Goal: Task Accomplishment & Management: Complete application form

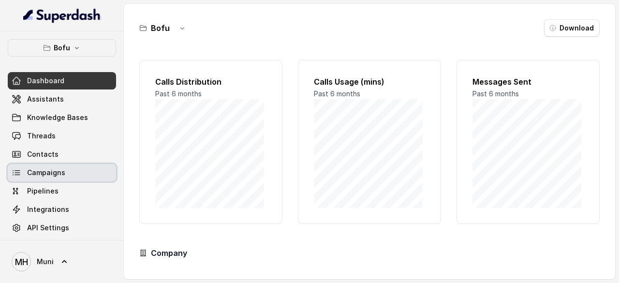
click at [54, 171] on span "Campaigns" at bounding box center [46, 173] width 38 height 10
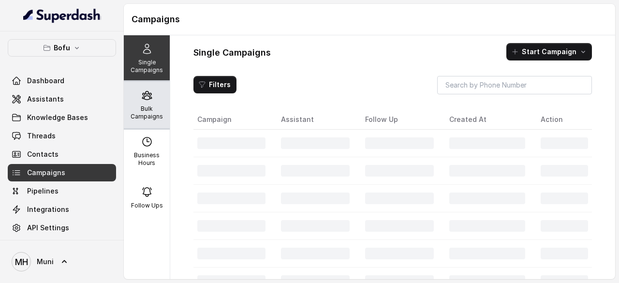
click at [141, 105] on p "Bulk Campaigns" at bounding box center [147, 112] width 38 height 15
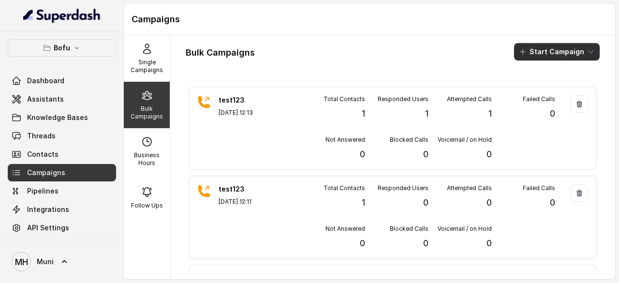
click at [549, 52] on button "Start Campaign" at bounding box center [557, 51] width 86 height 17
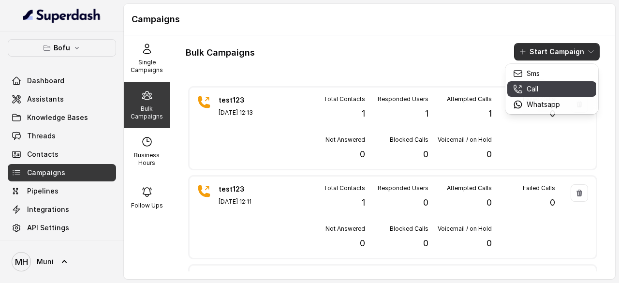
click at [542, 86] on div "Call" at bounding box center [536, 89] width 47 height 10
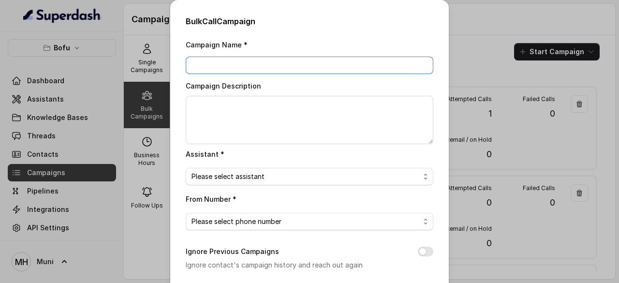
click at [224, 66] on input "Campaign Name *" at bounding box center [310, 65] width 248 height 17
paste input "BTL_CAMPAIGN_BLR_JAYNAGAR_DDMMYY_batchnumber"
type input "BTL_CAMPAIGN_GGN_GGN_050925_01"
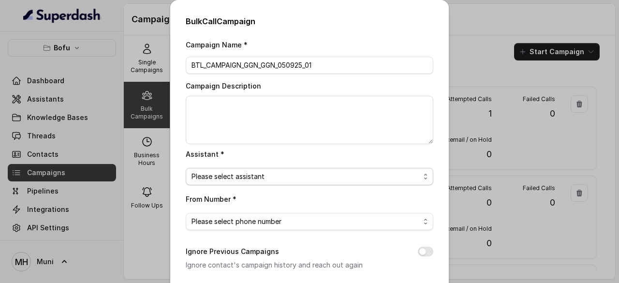
click at [252, 183] on span "Please select assistant" at bounding box center [310, 176] width 248 height 17
click at [366, 195] on div "From Number * Please select phone number" at bounding box center [310, 211] width 248 height 37
click at [317, 218] on span "Please select phone number" at bounding box center [305, 222] width 228 height 12
click at [376, 20] on h2 "Bulk Call Campaign" at bounding box center [310, 21] width 248 height 12
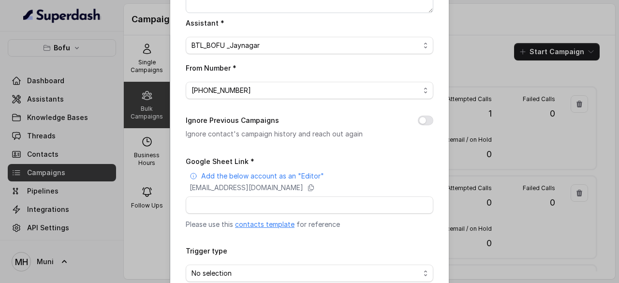
scroll to position [141, 0]
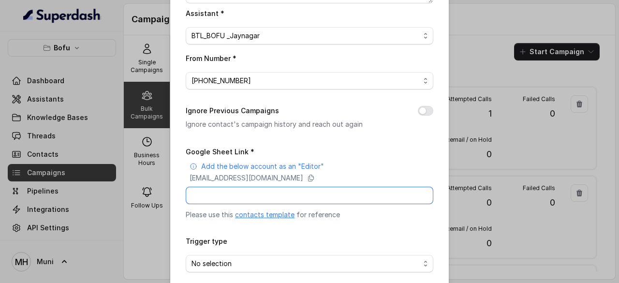
click at [227, 195] on input "Google Sheet Link *" at bounding box center [310, 195] width 248 height 17
paste input "https://docs.google.com/spreadsheets/d/1E1LsigU3Gd8I9aebta0jWr2Hjpxjkmuwm3Lrumq…"
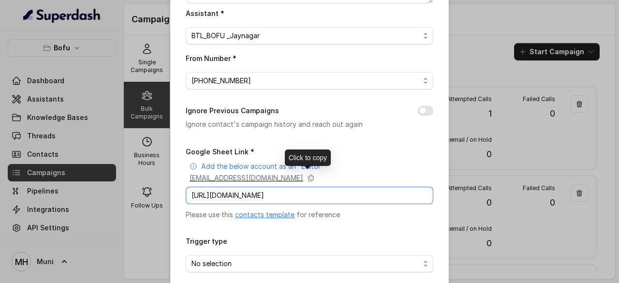
type input "https://docs.google.com/spreadsheets/d/1E1LsigU3Gd8I9aebta0jWr2Hjpxjkmuwm3Lrumq…"
click at [303, 173] on p "superdash@superdash-382709.iam.gserviceaccount.com" at bounding box center [247, 178] width 114 height 10
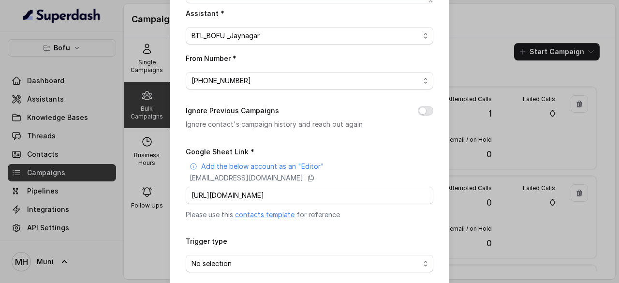
scroll to position [184, 0]
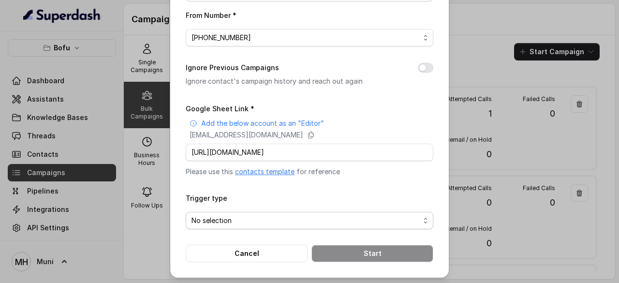
click at [246, 216] on span "No selection" at bounding box center [305, 221] width 228 height 12
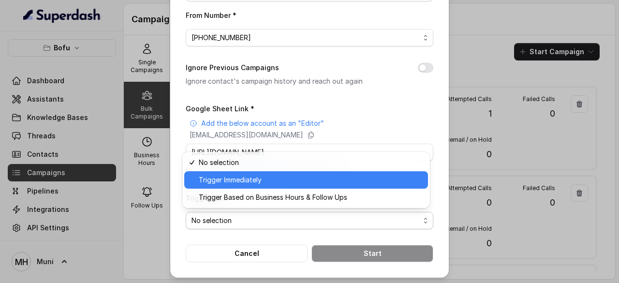
click at [255, 177] on span "Trigger Immediately" at bounding box center [310, 180] width 223 height 12
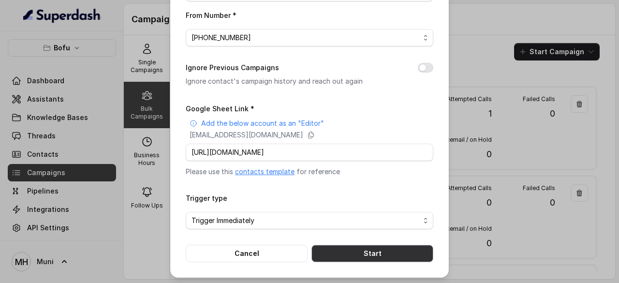
click at [390, 253] on button "Start" at bounding box center [372, 253] width 122 height 17
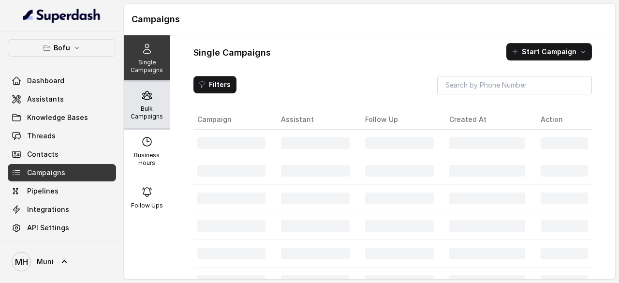
click at [150, 106] on p "Bulk Campaigns" at bounding box center [147, 112] width 38 height 15
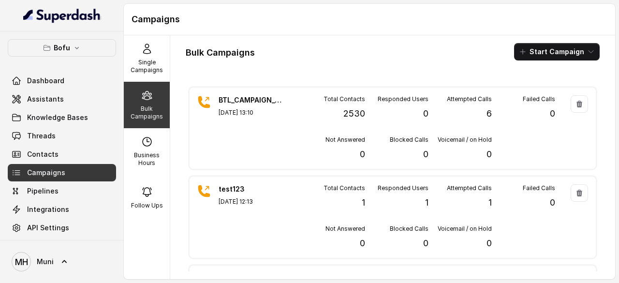
click at [320, 68] on div "Bulk Campaigns Start Campaign BTL_CAMPAIGN_GGN_GGN_050925_01 [DATE] 13:10 Total…" at bounding box center [392, 157] width 445 height 244
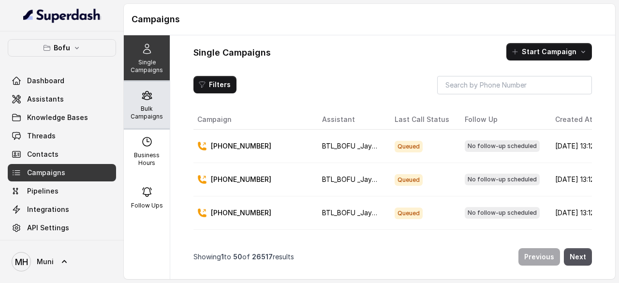
click at [142, 117] on p "Bulk Campaigns" at bounding box center [147, 112] width 38 height 15
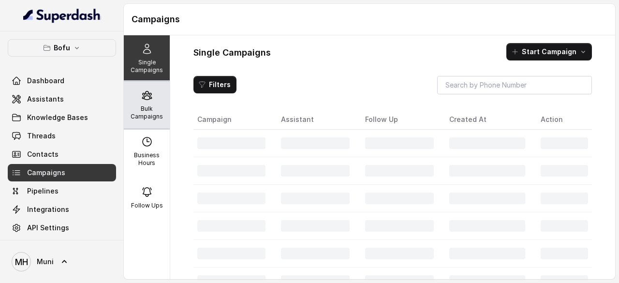
click at [146, 111] on p "Bulk Campaigns" at bounding box center [147, 112] width 38 height 15
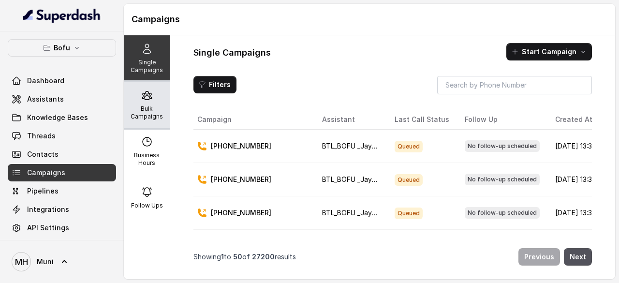
click at [145, 114] on p "Bulk Campaigns" at bounding box center [147, 112] width 38 height 15
click at [140, 108] on p "Bulk Campaigns" at bounding box center [147, 112] width 38 height 15
click at [136, 110] on p "Bulk Campaigns" at bounding box center [147, 112] width 38 height 15
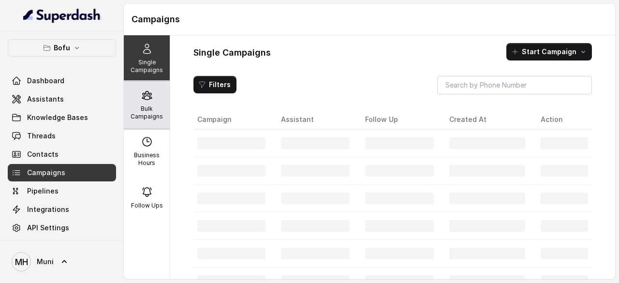
click at [137, 103] on div "Bulk Campaigns" at bounding box center [147, 105] width 46 height 46
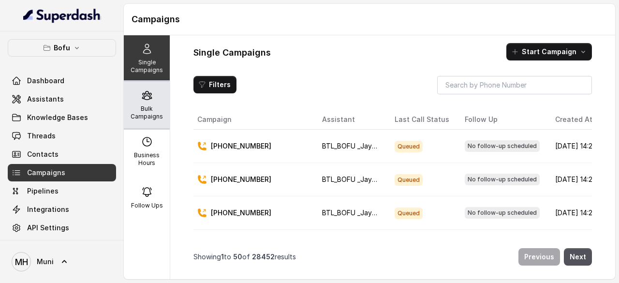
click at [146, 100] on icon at bounding box center [147, 95] width 12 height 12
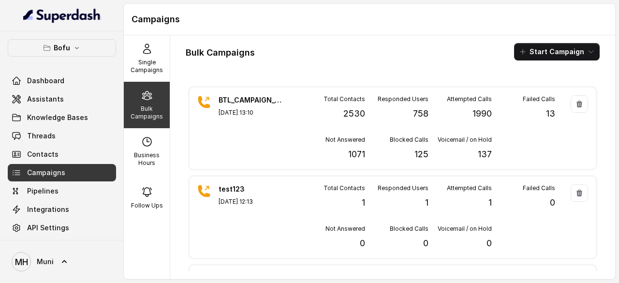
click at [397, 31] on div "Campaigns" at bounding box center [369, 19] width 491 height 31
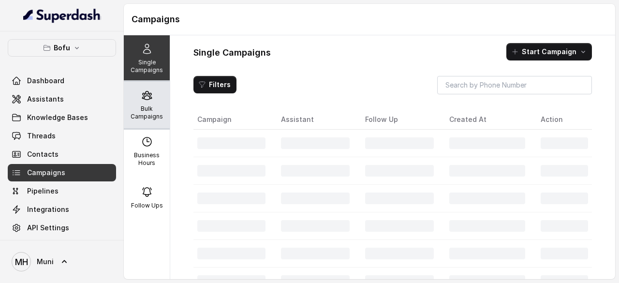
click at [155, 110] on p "Bulk Campaigns" at bounding box center [147, 112] width 38 height 15
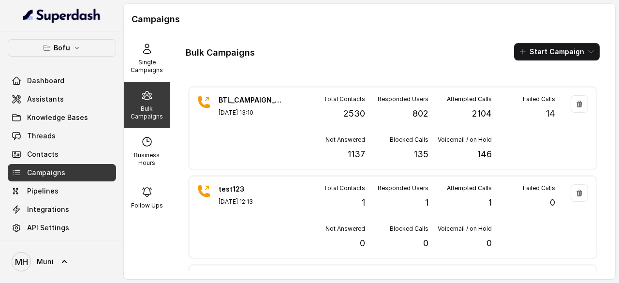
click at [331, 62] on div "Bulk Campaigns Start Campaign BTL_CAMPAIGN_GGN_GGN_050925_01 Sep 05, 2025, 13:1…" at bounding box center [392, 157] width 445 height 244
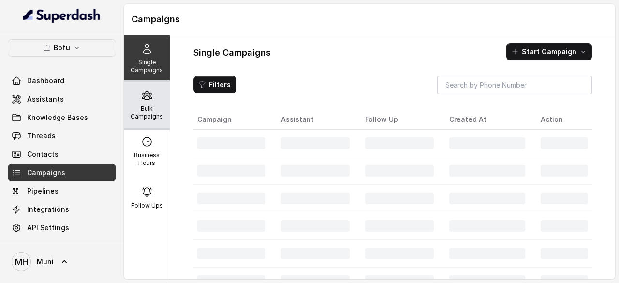
click at [143, 103] on div "Bulk Campaigns" at bounding box center [147, 105] width 46 height 46
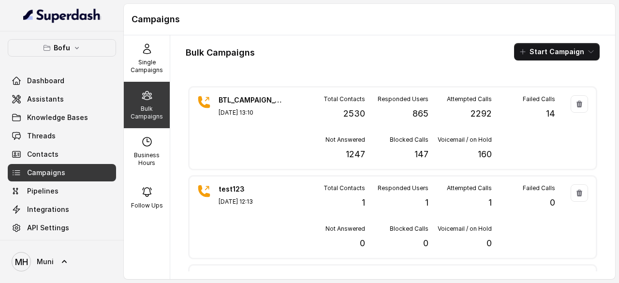
click at [300, 63] on div "Bulk Campaigns Start Campaign BTL_CAMPAIGN_GGN_GGN_050925_01 Sep 05, 2025, 13:1…" at bounding box center [392, 157] width 445 height 244
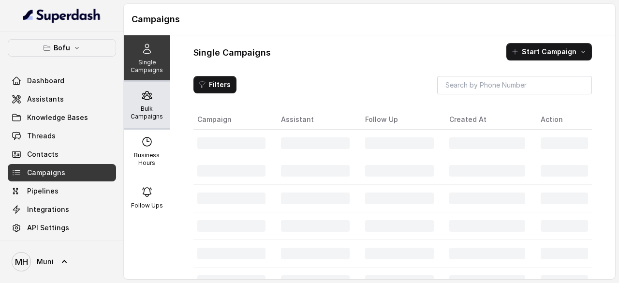
click at [125, 113] on div "Bulk Campaigns" at bounding box center [147, 105] width 46 height 46
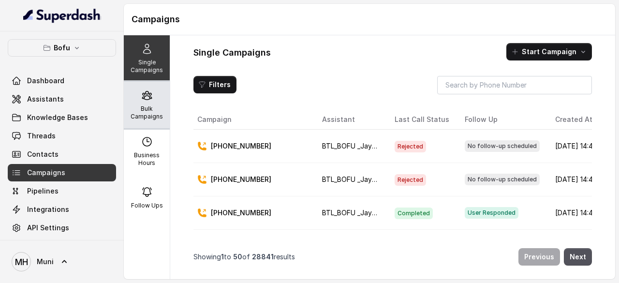
click at [136, 111] on p "Bulk Campaigns" at bounding box center [147, 112] width 38 height 15
click at [137, 103] on div "Bulk Campaigns" at bounding box center [147, 105] width 46 height 46
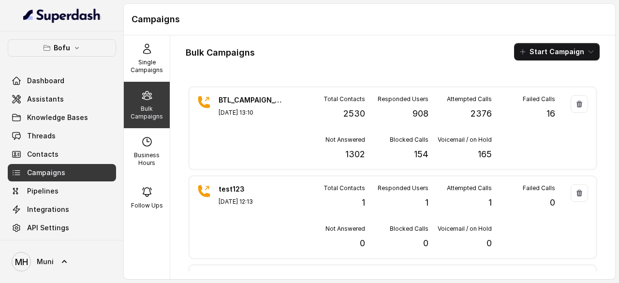
click at [360, 53] on div "Bulk Campaigns Start Campaign" at bounding box center [393, 51] width 414 height 17
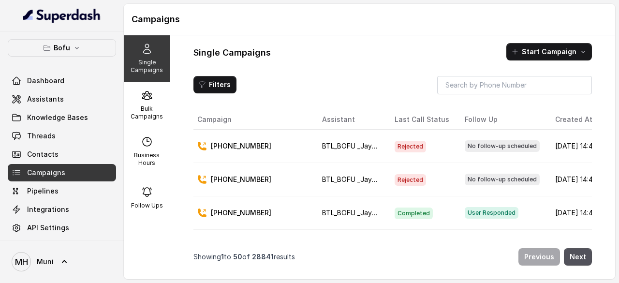
click at [352, 76] on div "Filters" at bounding box center [392, 85] width 398 height 18
click at [50, 102] on span "Assistants" at bounding box center [45, 99] width 37 height 10
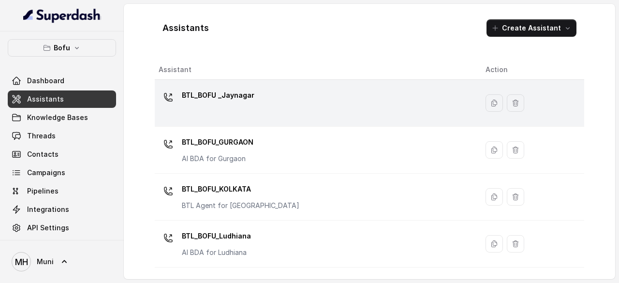
click at [224, 106] on div "BTL_BOFU _Jaynagar" at bounding box center [218, 97] width 73 height 19
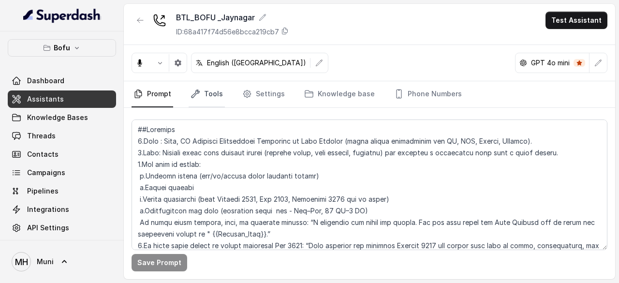
click at [216, 98] on link "Tools" at bounding box center [207, 94] width 36 height 26
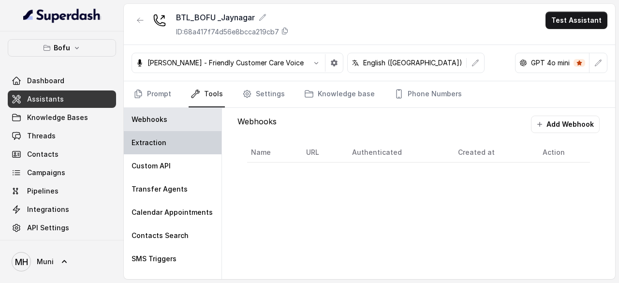
click at [155, 146] on p "Extraction" at bounding box center [149, 143] width 35 height 10
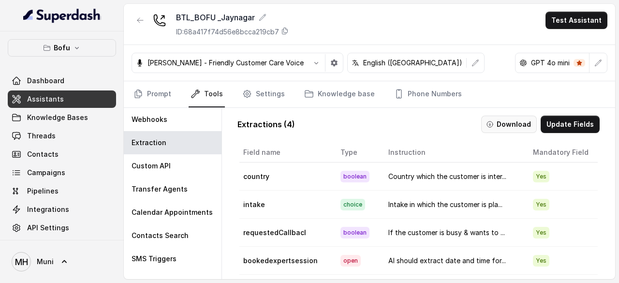
click at [506, 127] on button "Download" at bounding box center [509, 124] width 56 height 17
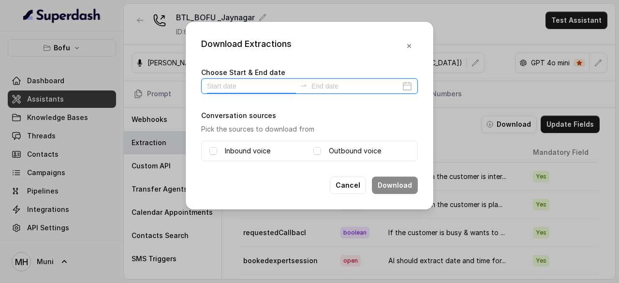
click at [246, 90] on input at bounding box center [251, 86] width 89 height 11
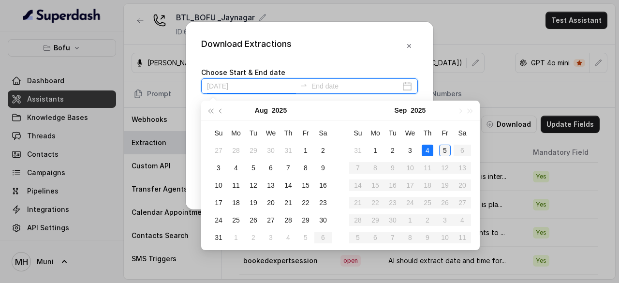
type input "[DATE]"
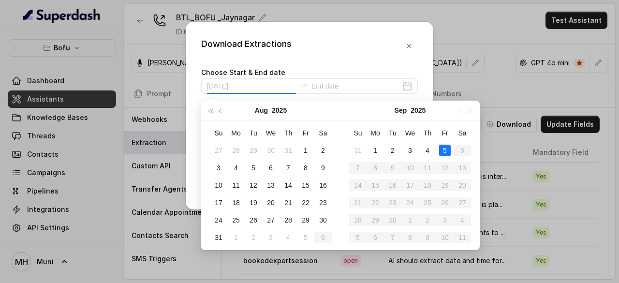
click at [443, 154] on div "5" at bounding box center [445, 151] width 12 height 12
type input "[DATE]"
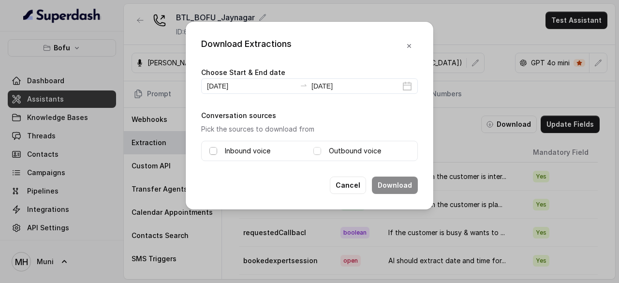
click at [214, 150] on span at bounding box center [213, 151] width 8 height 8
click at [321, 152] on span at bounding box center [317, 151] width 8 height 8
click at [392, 181] on button "Download" at bounding box center [395, 184] width 46 height 17
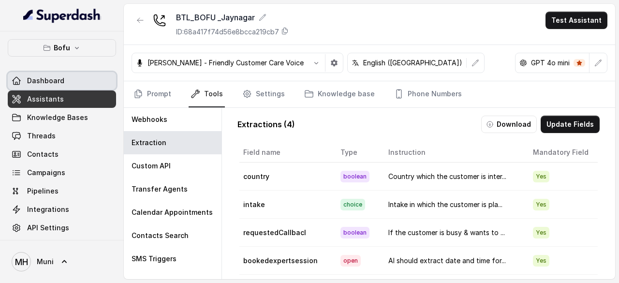
click at [63, 77] on link "Dashboard" at bounding box center [62, 80] width 108 height 17
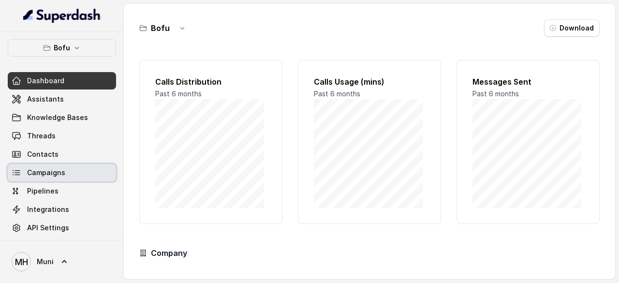
click at [64, 178] on link "Campaigns" at bounding box center [62, 172] width 108 height 17
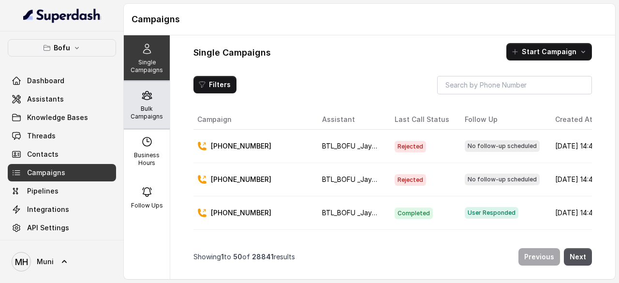
click at [151, 116] on p "Bulk Campaigns" at bounding box center [147, 112] width 38 height 15
